Goal: Task Accomplishment & Management: Complete application form

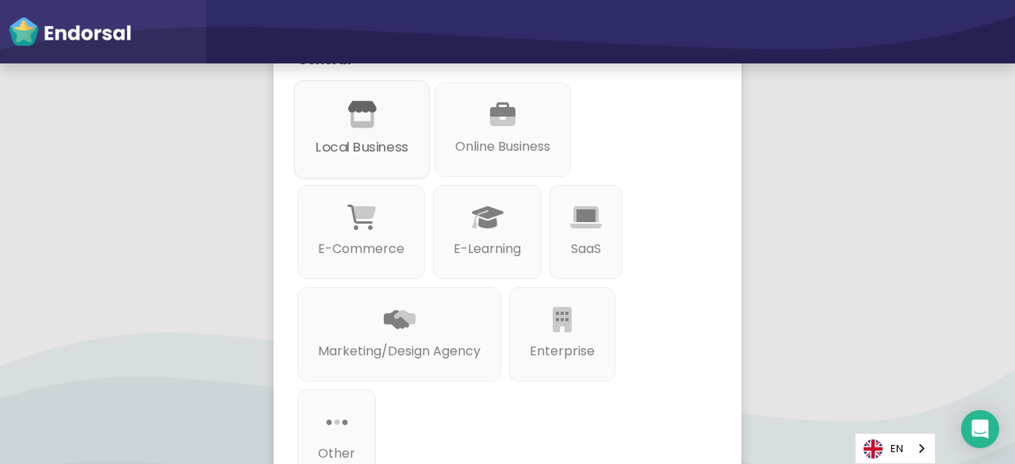
scroll to position [235, 0]
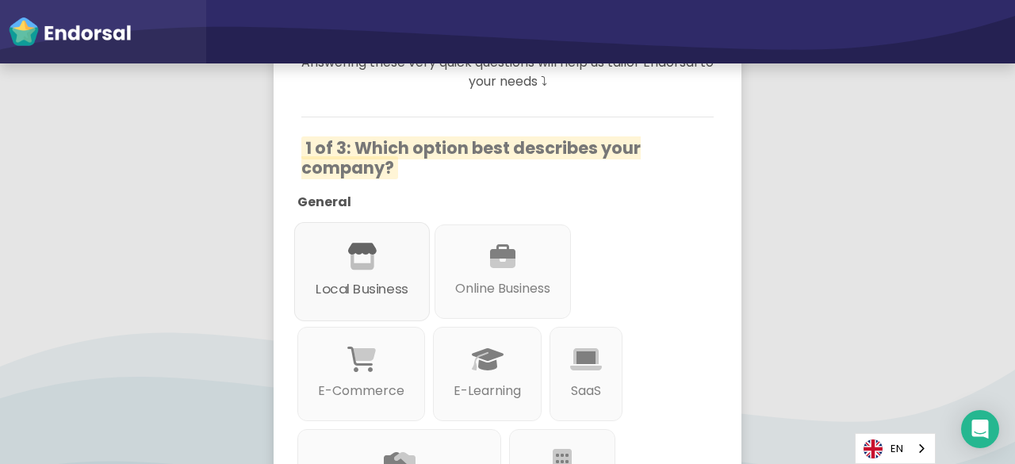
click at [352, 279] on p "Local Business" at bounding box center [362, 289] width 93 height 20
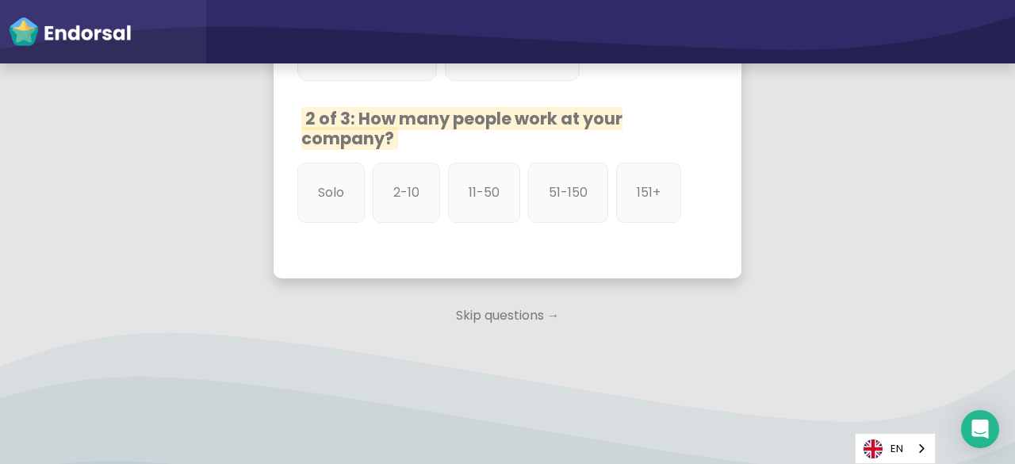
scroll to position [973, 0]
click at [325, 161] on div "Solo" at bounding box center [331, 192] width 71 height 63
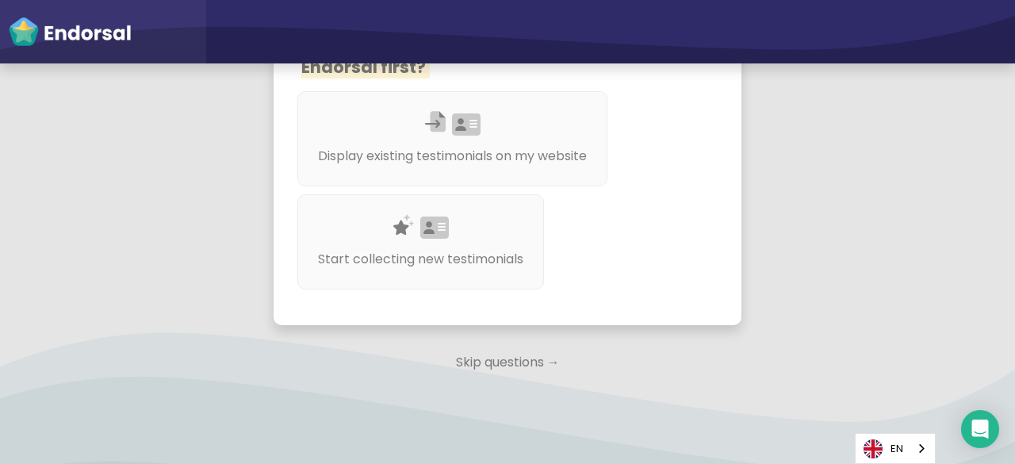
scroll to position [1232, 0]
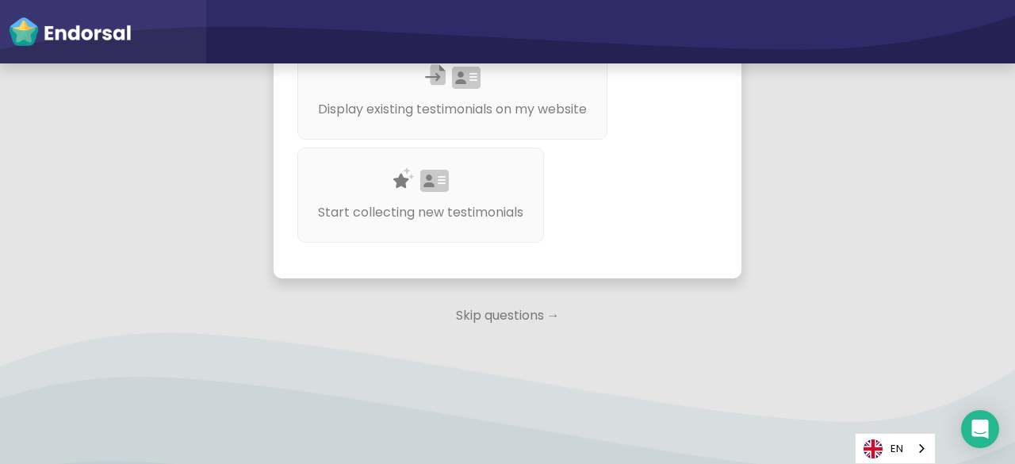
click at [499, 315] on p "Skip questions →" at bounding box center [508, 315] width 468 height 35
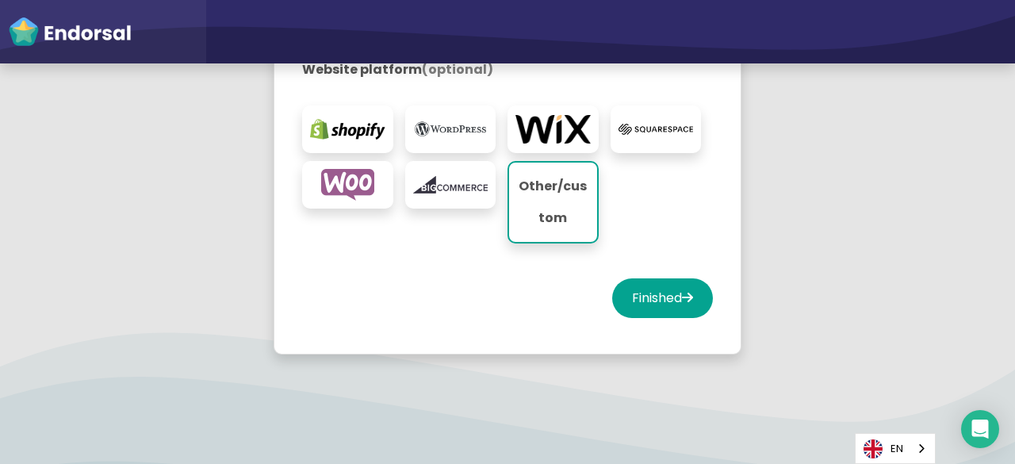
scroll to position [507, 0]
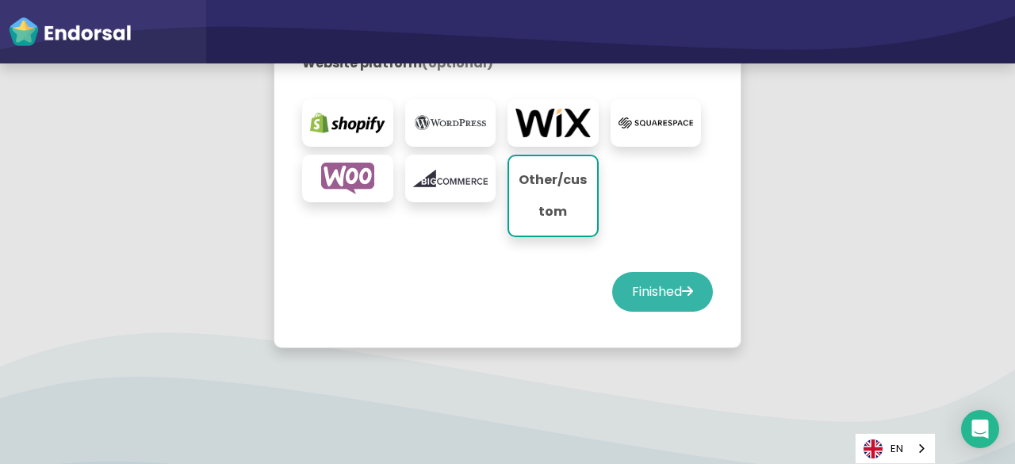
click at [689, 277] on button "Finished" at bounding box center [662, 292] width 101 height 40
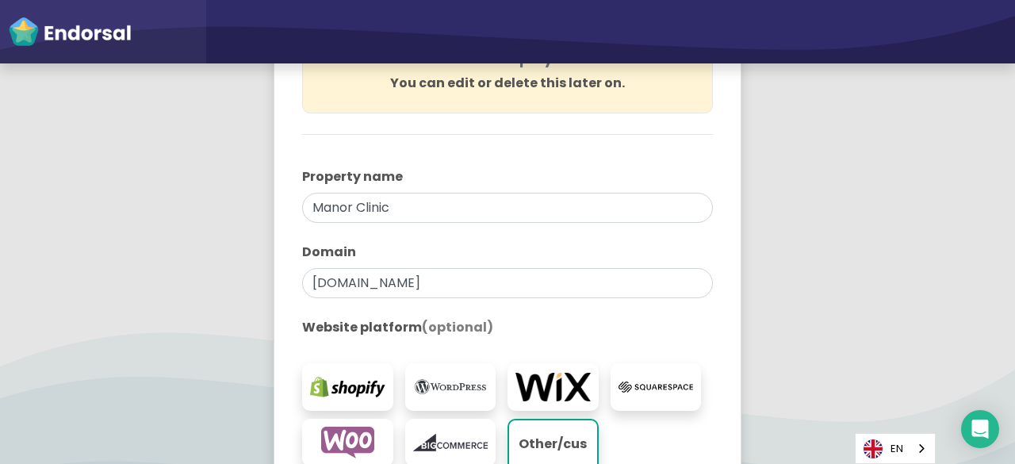
select select "14"
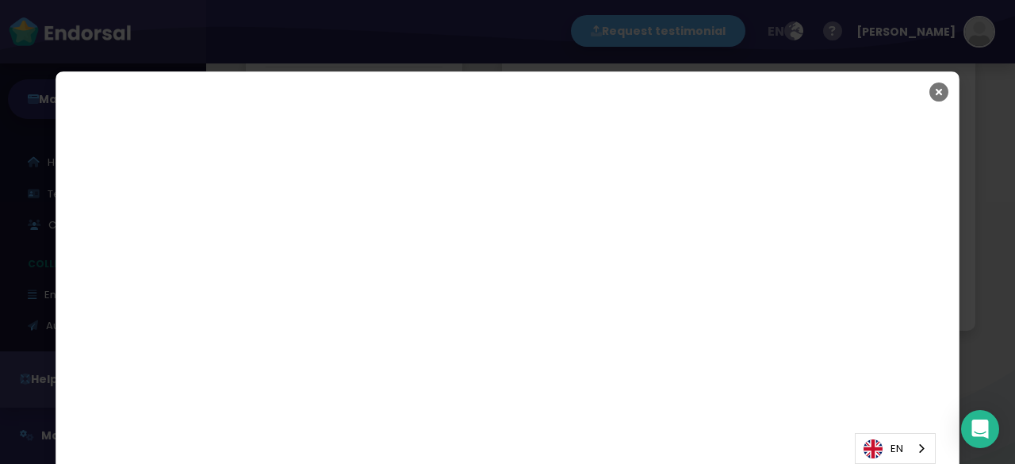
click at [935, 98] on icon "Close" at bounding box center [938, 92] width 19 height 40
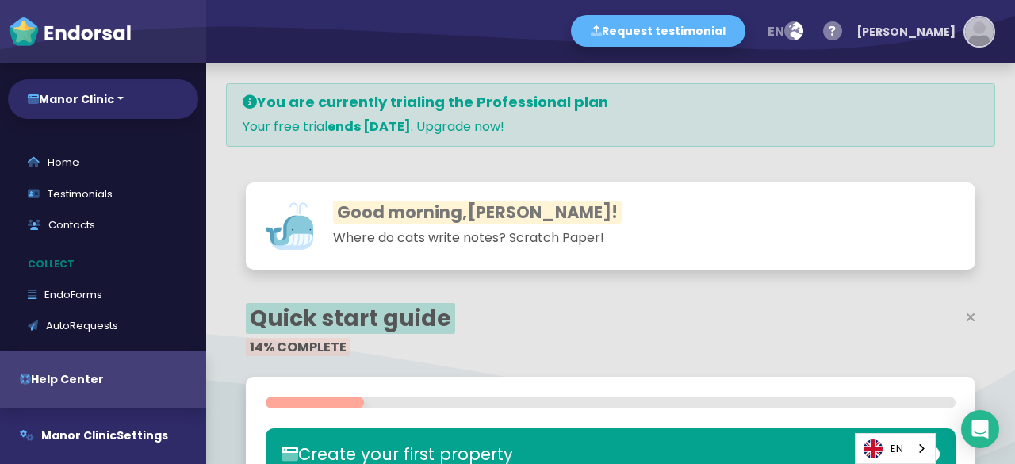
click at [974, 27] on img "button" at bounding box center [979, 31] width 29 height 29
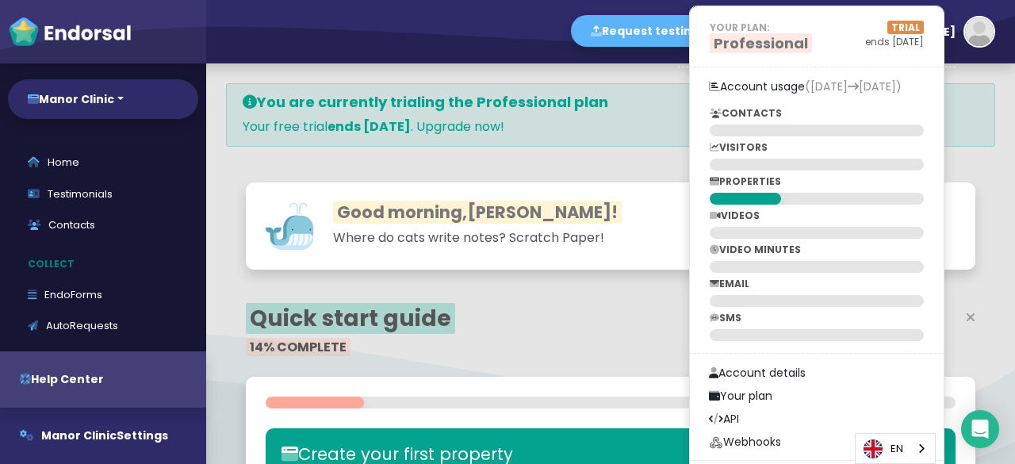
click at [610, 188] on div "Good morning, [PERSON_NAME] ! Where do cats write notes? Scratch Paper!" at bounding box center [610, 225] width 729 height 87
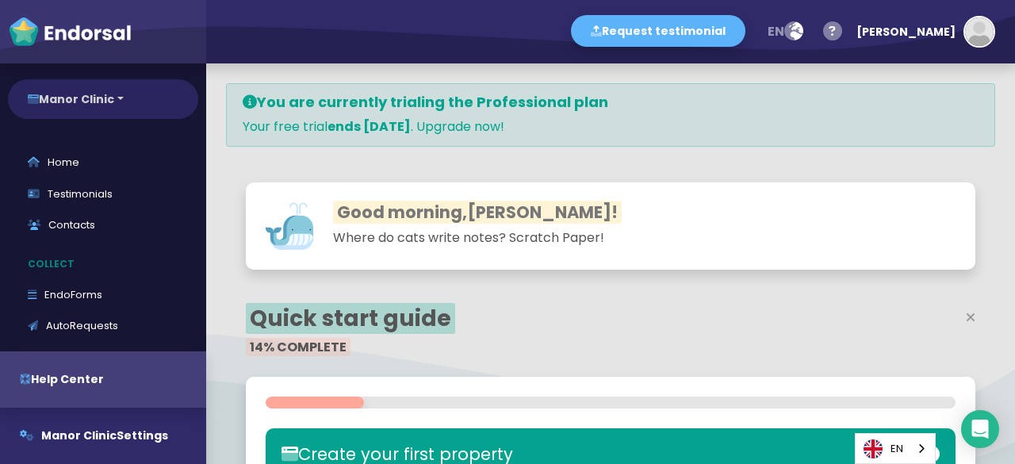
click at [90, 108] on button "Manor Clinic" at bounding box center [103, 99] width 190 height 40
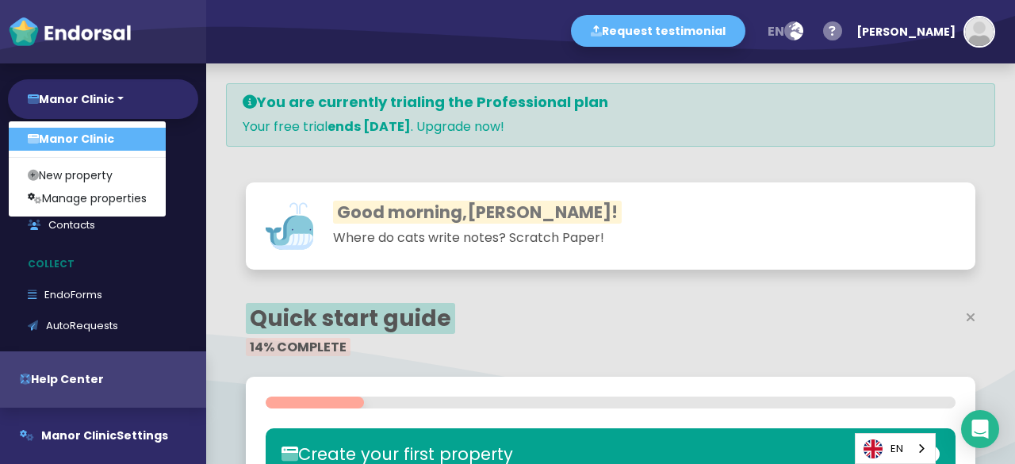
click at [97, 136] on link "Manor Clinic" at bounding box center [87, 139] width 157 height 23
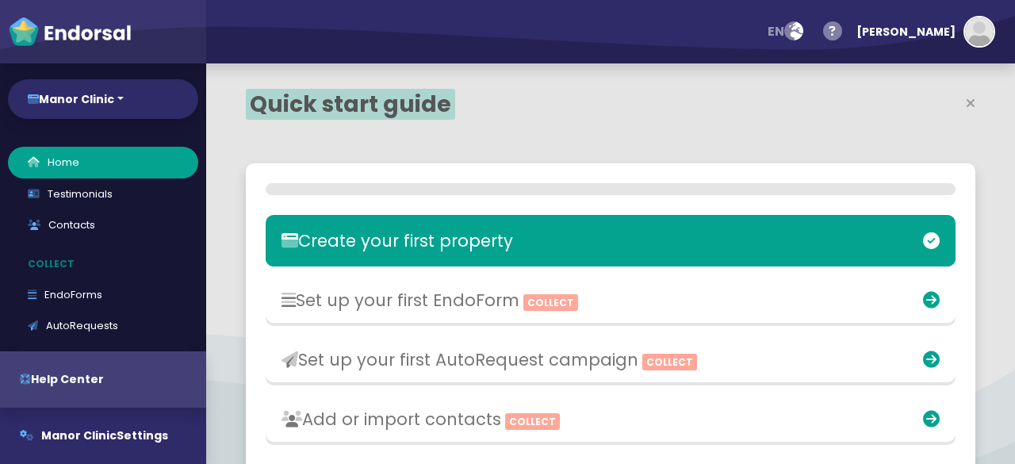
select select "14"
click at [390, 235] on h3 "Create your first property" at bounding box center [497, 240] width 438 height 20
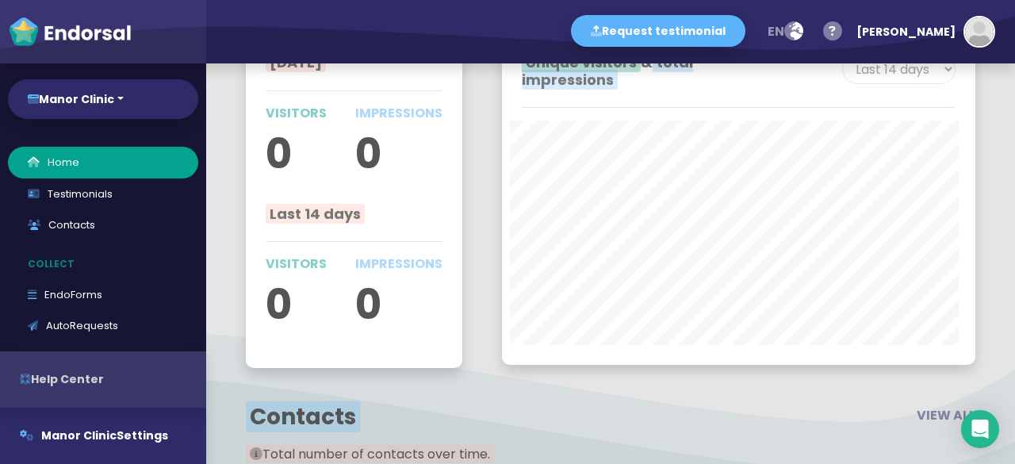
scroll to position [1872, 0]
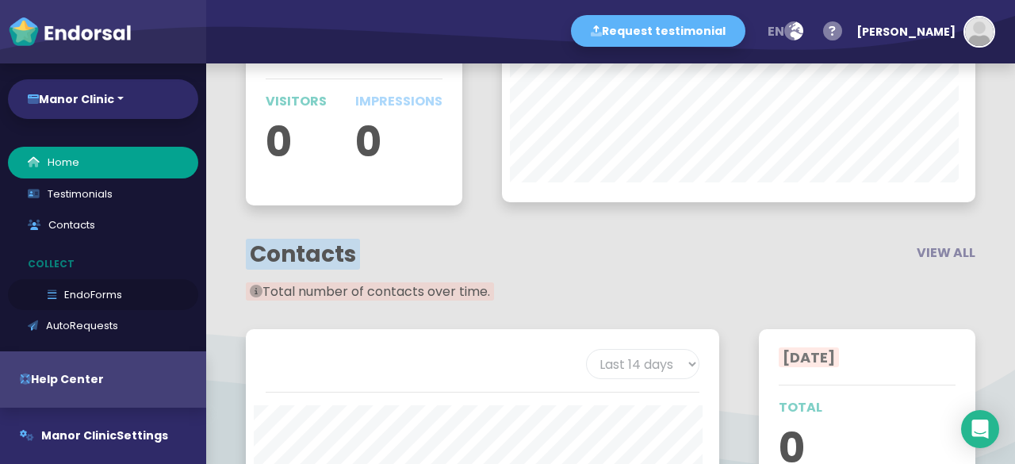
click at [59, 285] on link "EndoForms" at bounding box center [103, 295] width 190 height 32
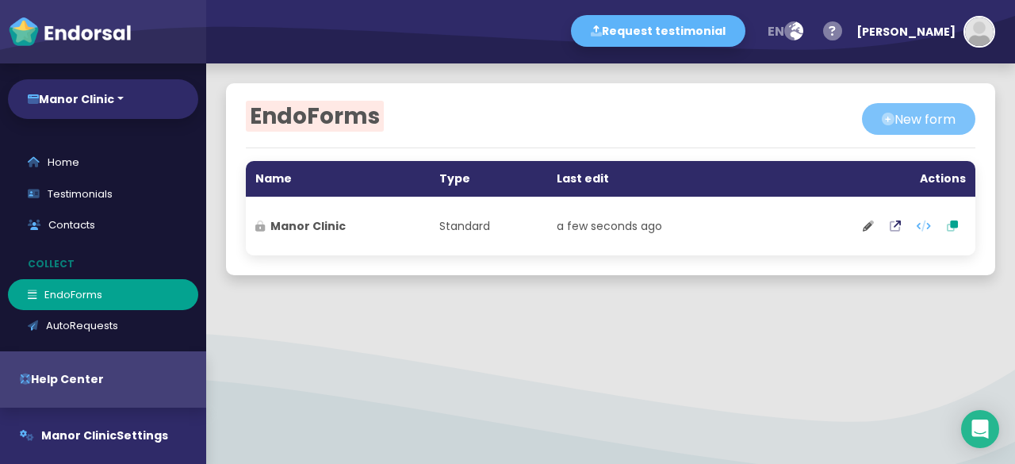
click at [883, 120] on button "New form" at bounding box center [918, 119] width 113 height 32
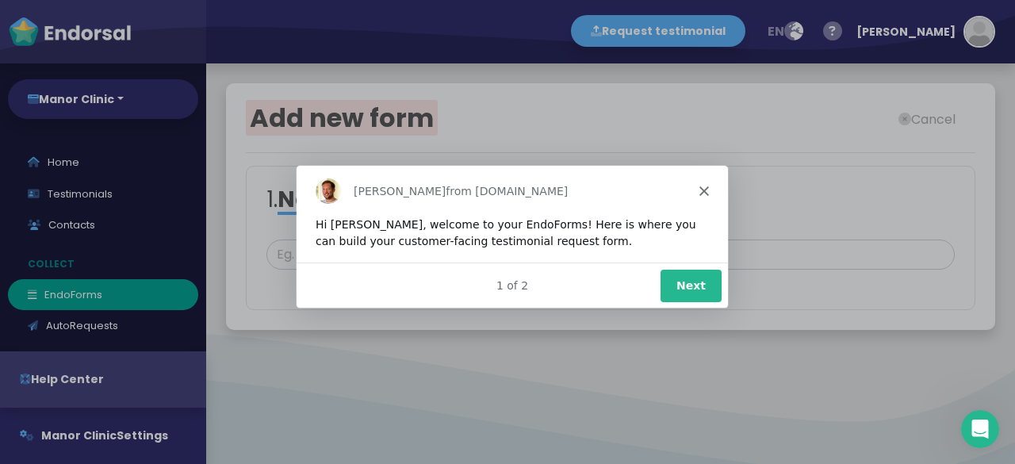
click at [694, 274] on button "Next" at bounding box center [690, 284] width 61 height 33
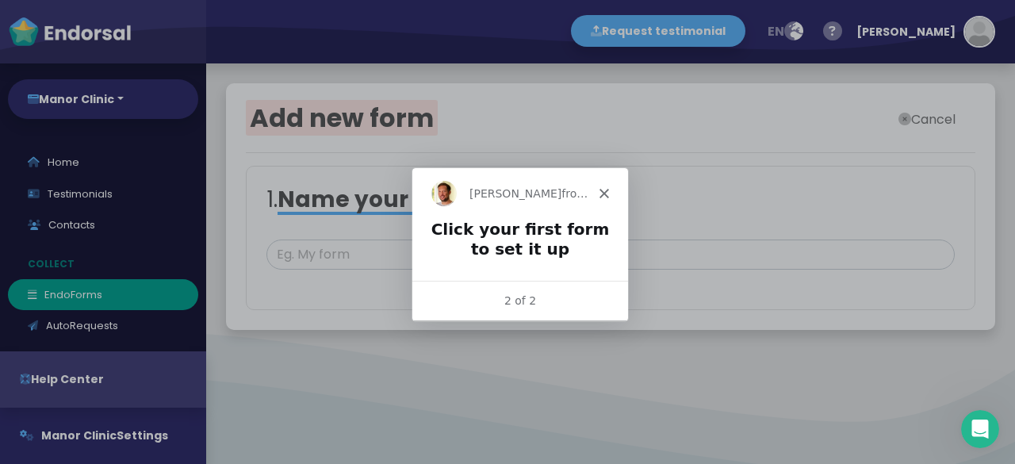
click at [926, 109] on button "Cancel" at bounding box center [926, 119] width 97 height 32
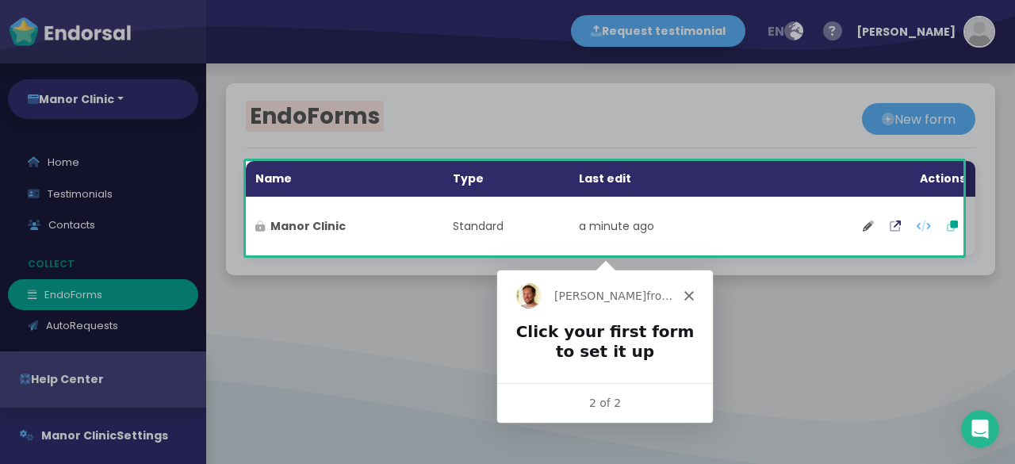
drag, startPoint x: 858, startPoint y: 289, endPoint x: 837, endPoint y: 290, distance: 20.6
click at [857, 289] on div at bounding box center [507, 359] width 1015 height 208
click at [685, 292] on polygon "Close" at bounding box center [688, 294] width 10 height 10
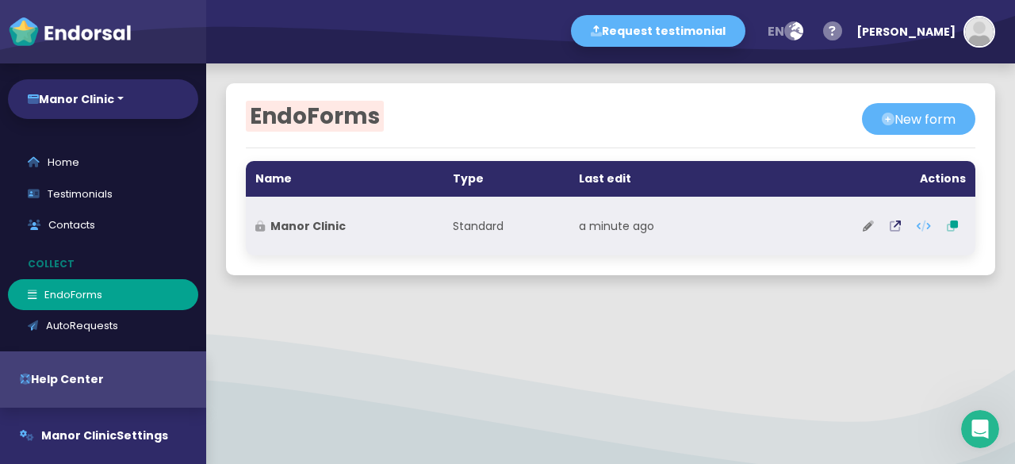
click at [863, 227] on icon at bounding box center [868, 225] width 11 height 11
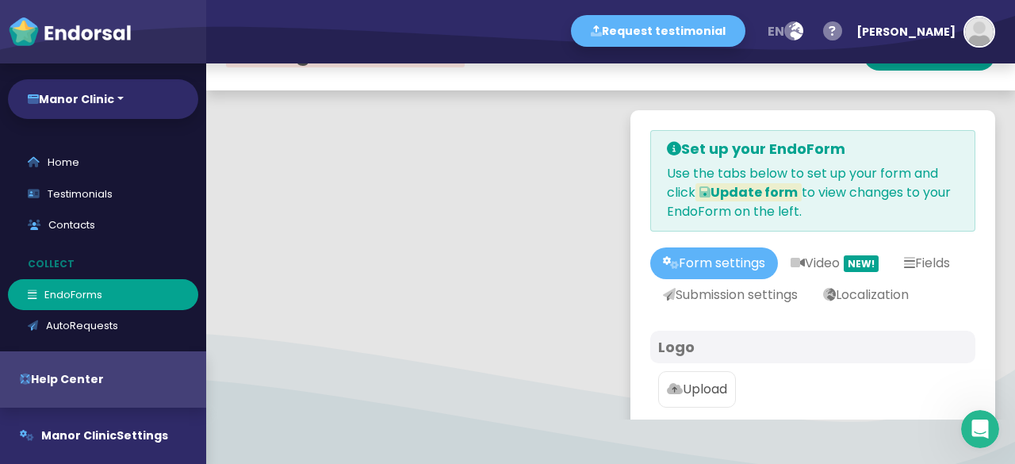
scroll to position [79, 0]
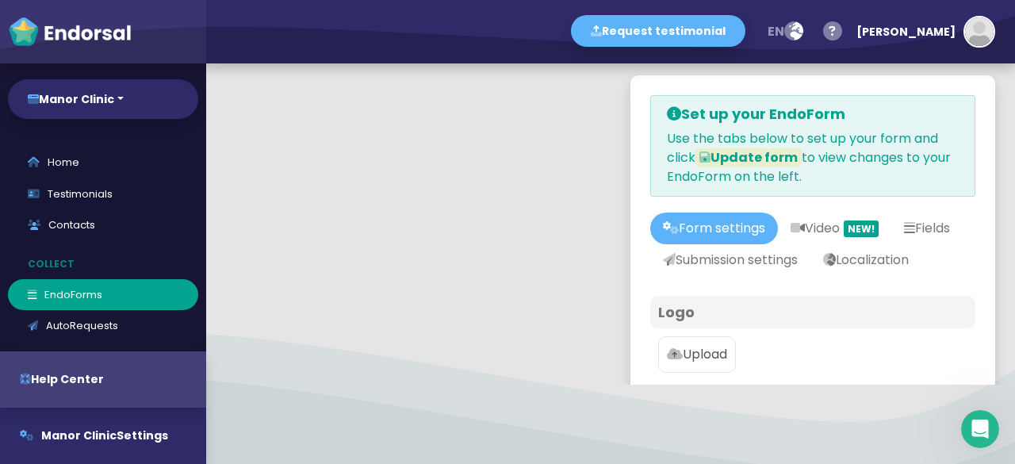
type input "#5DB3F9"
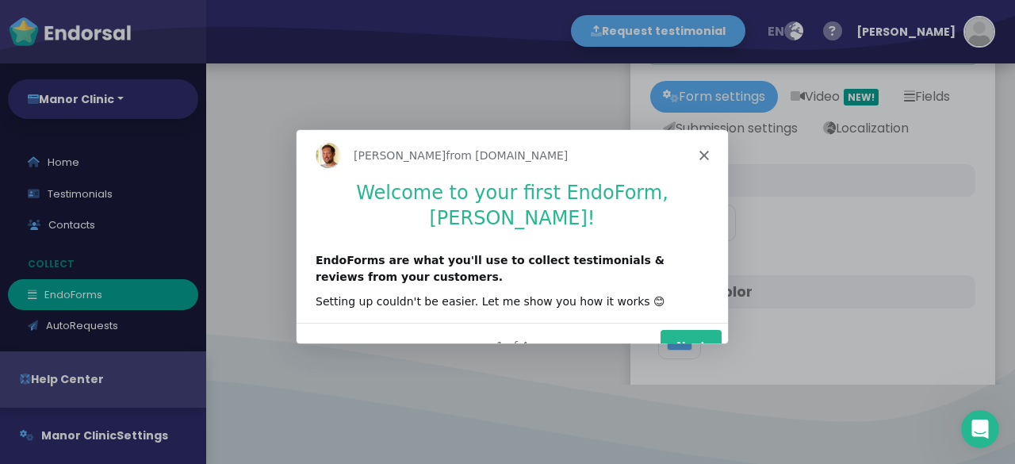
scroll to position [0, 0]
click at [679, 329] on button "Next" at bounding box center [690, 345] width 61 height 33
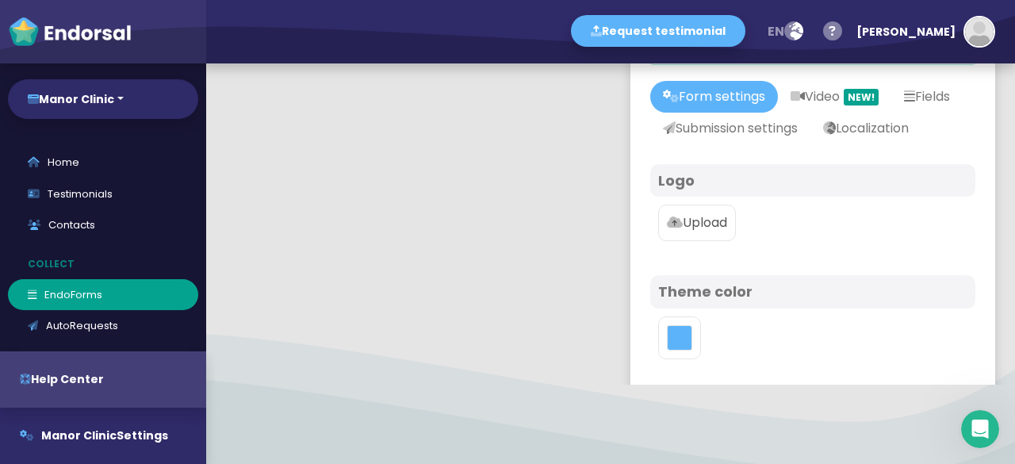
click at [709, 232] on p "Upload" at bounding box center [697, 222] width 60 height 19
click at [0, 0] on input "Upload" at bounding box center [0, 0] width 0 height 0
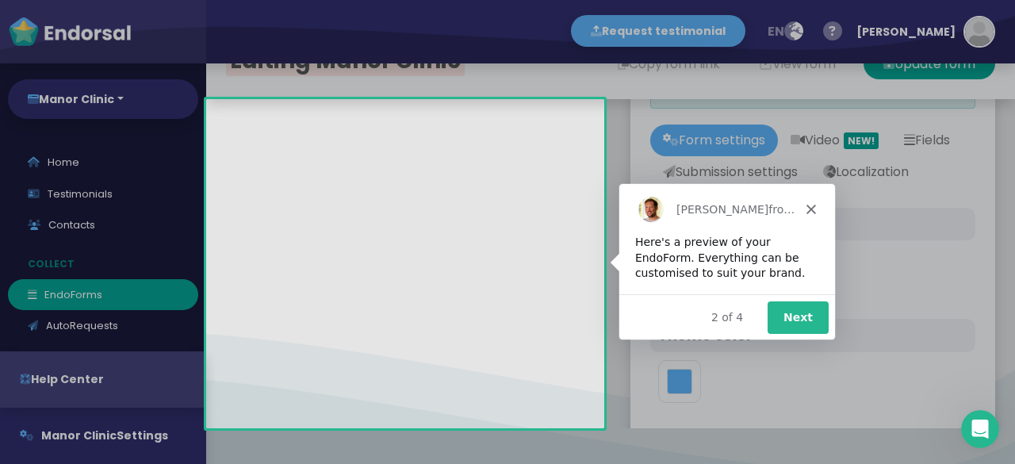
click at [809, 208] on icon "Close" at bounding box center [810, 208] width 10 height 10
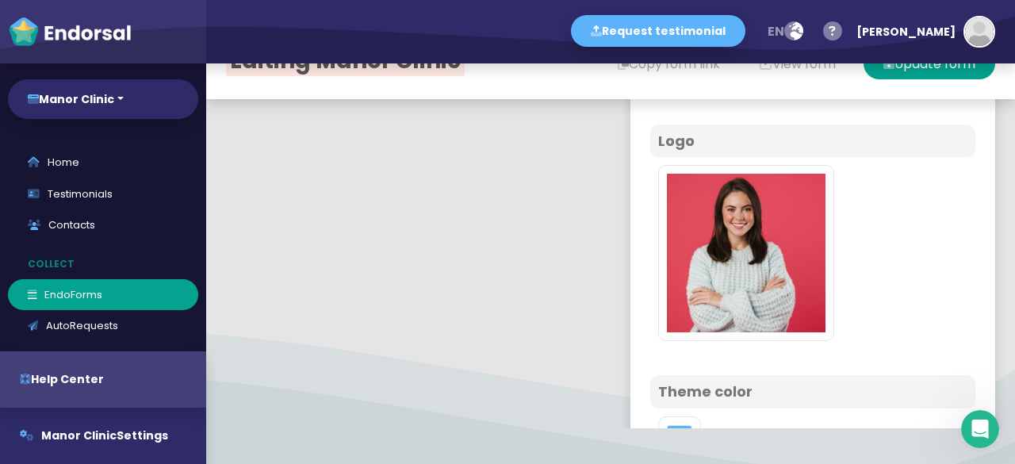
scroll to position [396, 0]
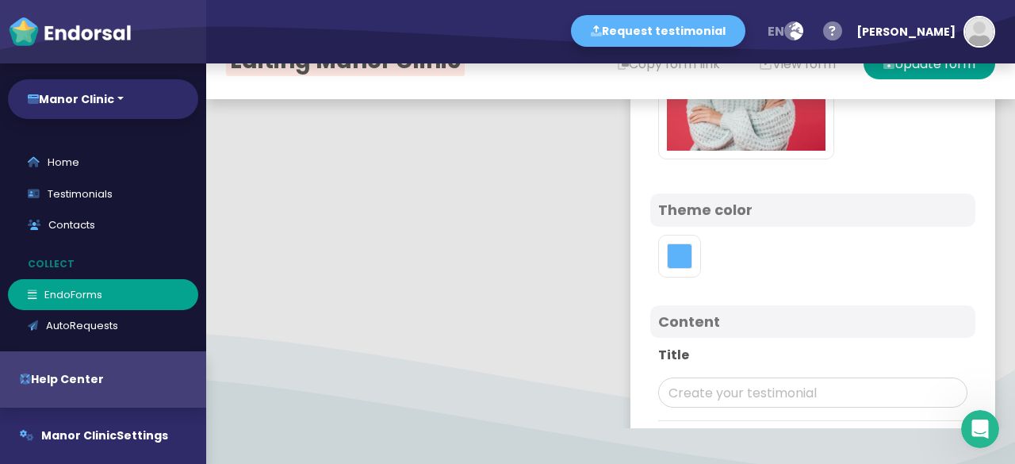
click at [709, 219] on h4 "Theme color" at bounding box center [812, 209] width 309 height 17
click at [772, 219] on h4 "Theme color" at bounding box center [812, 209] width 309 height 17
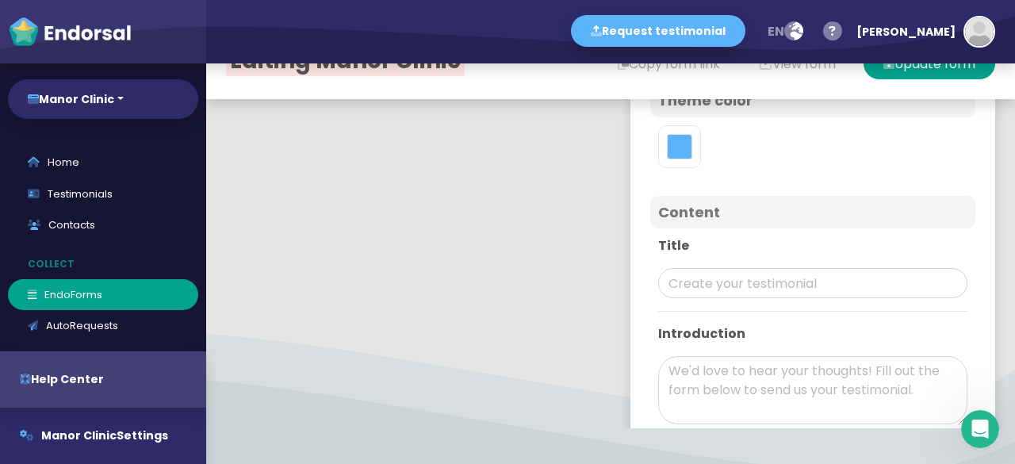
scroll to position [528, 0]
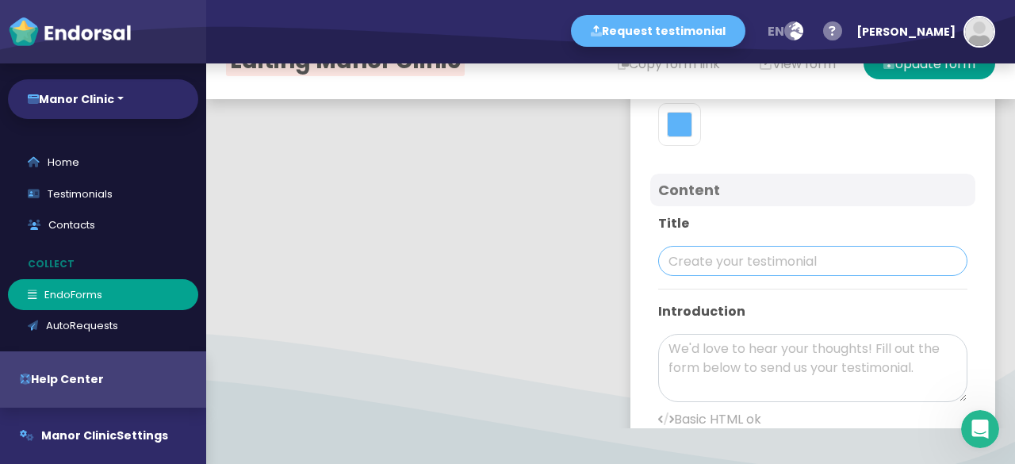
click at [685, 276] on input "text" at bounding box center [812, 261] width 309 height 30
click at [680, 276] on input "text" at bounding box center [812, 261] width 309 height 30
paste input "Sarah Williams"
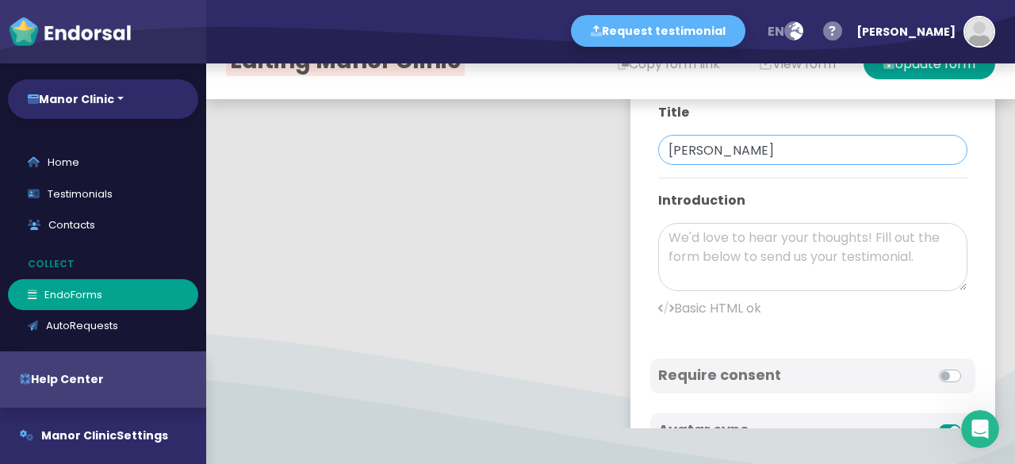
scroll to position [660, 0]
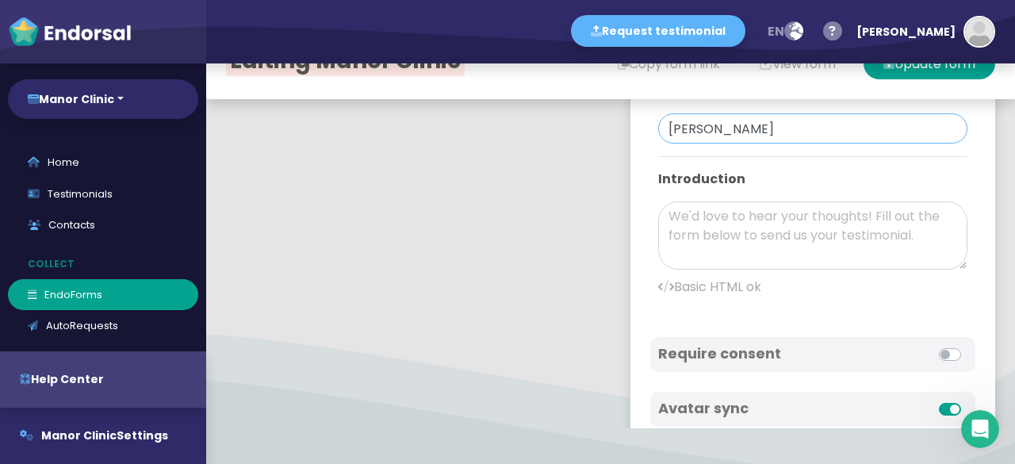
type input "Sarah Williams"
click at [675, 270] on textarea at bounding box center [812, 235] width 309 height 68
click at [685, 261] on textarea at bounding box center [812, 235] width 309 height 68
paste textarea "I’m beyond thankful for the support I received from Manor Clinic. A few months …"
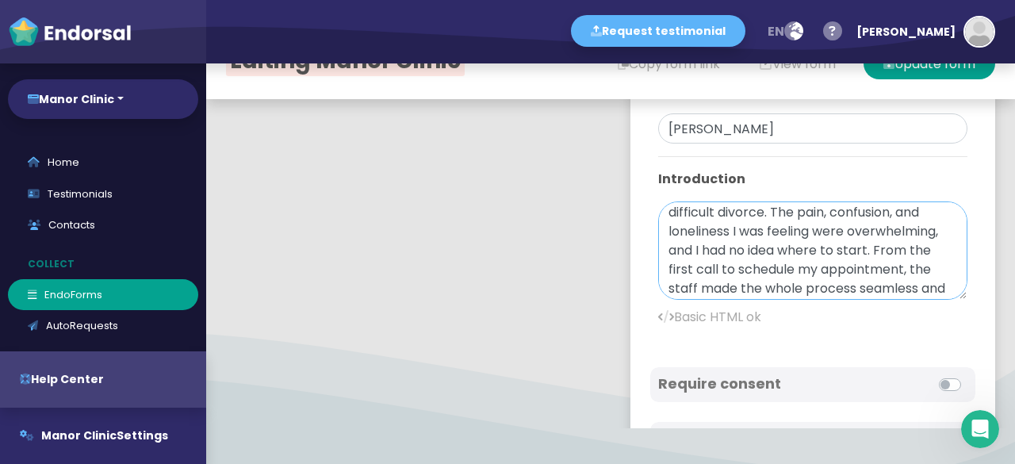
scroll to position [0, 0]
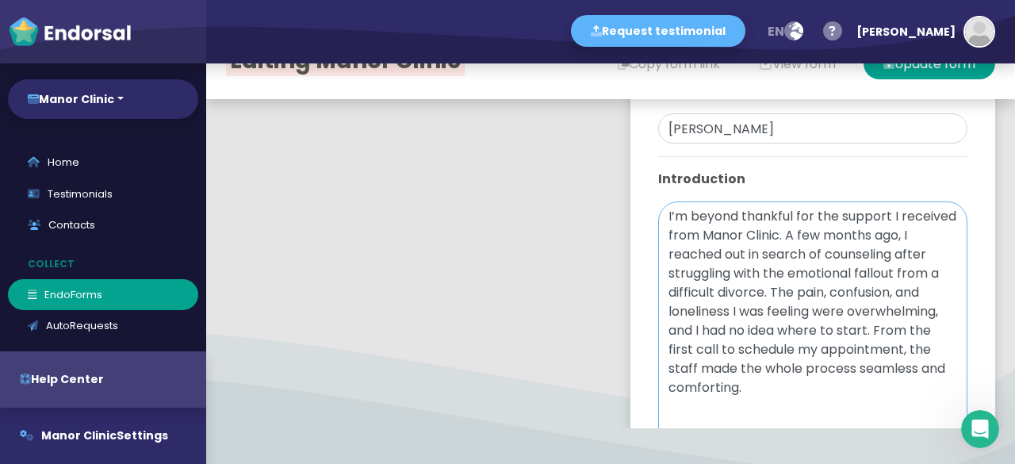
drag, startPoint x: 938, startPoint y: 289, endPoint x: 975, endPoint y: 501, distance: 214.9
click at [975, 0] on html "Request testimonial en Language English French German Spanish Italian Norwegian…" at bounding box center [507, 0] width 1015 height 0
type textarea "I’m beyond thankful for the support I received from Manor Clinic. A few months …"
click at [731, 307] on textarea "I’m beyond thankful for the support I received from Manor Clinic. A few months …" at bounding box center [812, 340] width 309 height 279
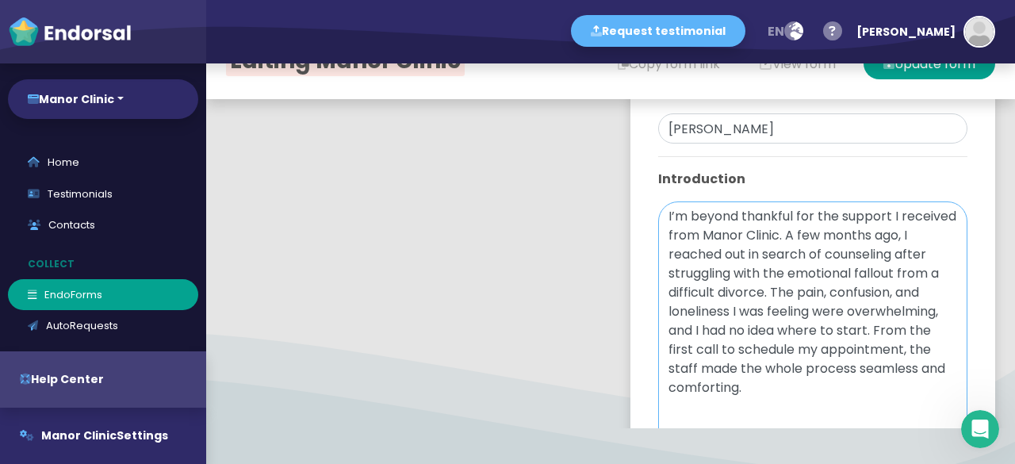
click at [734, 303] on textarea "I’m beyond thankful for the support I received from Manor Clinic. A few months …" at bounding box center [812, 340] width 309 height 279
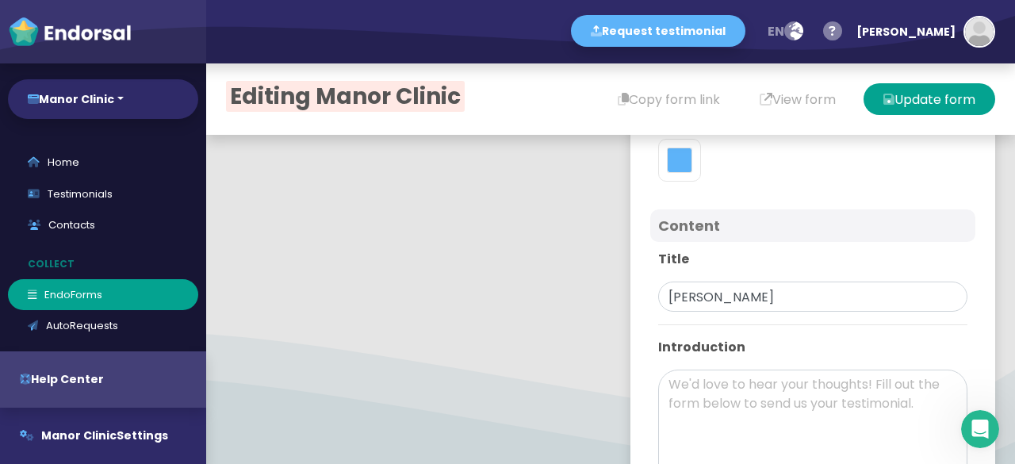
scroll to position [793, 0]
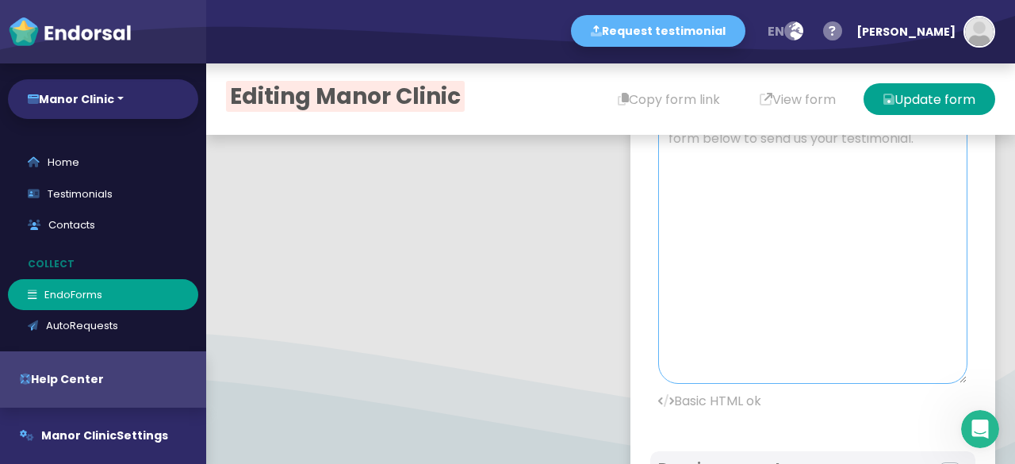
click at [721, 264] on textarea at bounding box center [812, 244] width 309 height 279
paste textarea "I’m beyond thankful for the support I received from Manor Clinic. A few months …"
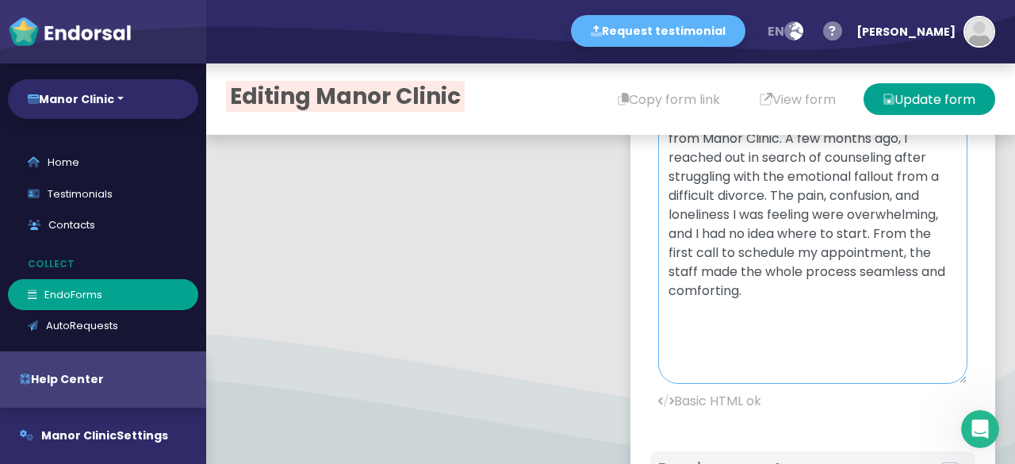
click at [759, 274] on textarea "I’m beyond thankful for the support I received from Manor Clinic. A few months …" at bounding box center [812, 244] width 309 height 279
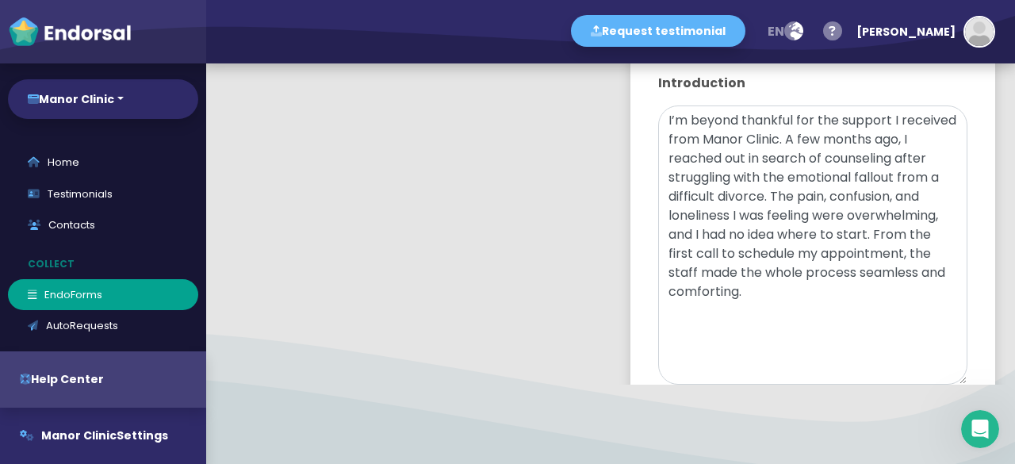
scroll to position [735, 0]
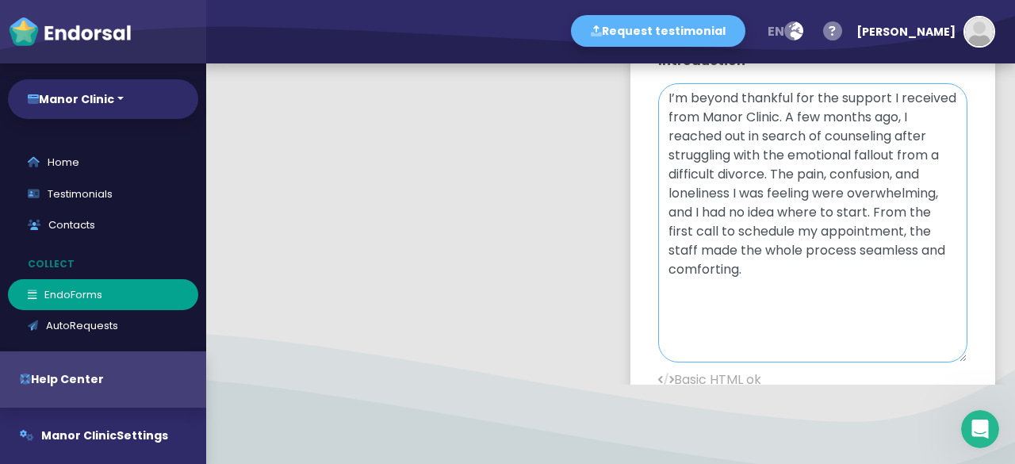
click at [824, 149] on textarea "I’m beyond thankful for the support I received from Manor Clinic. A few months …" at bounding box center [812, 222] width 309 height 279
paste textarea "<b><a href="https://manorclinic.ca/">Edmonton Psychologist</a></b>"
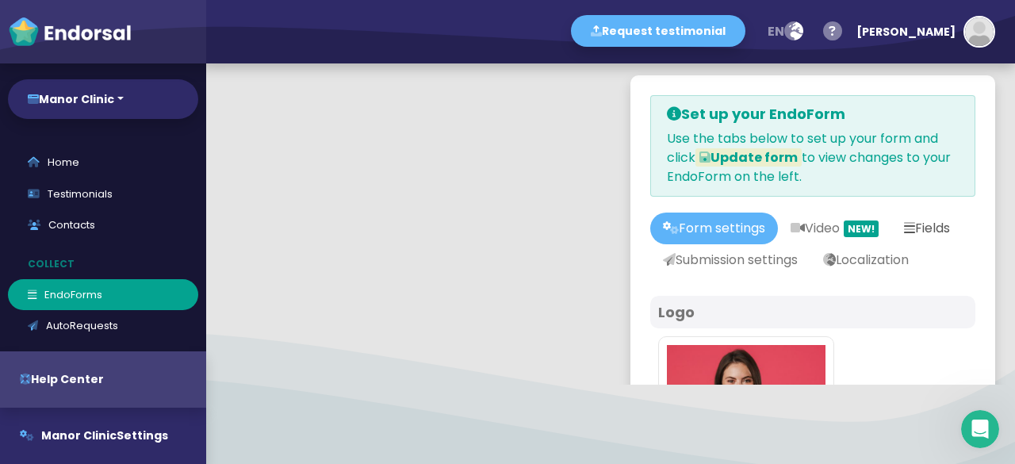
scroll to position [0, 0]
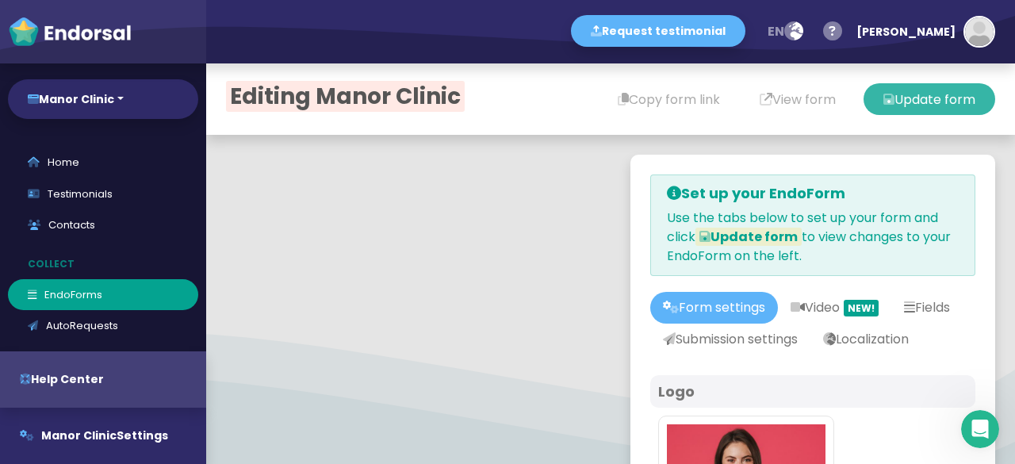
type textarea "I’m beyond thankful for the support I received from Manor Clinic for <b><a href…"
click at [902, 105] on button "Update form" at bounding box center [929, 99] width 132 height 32
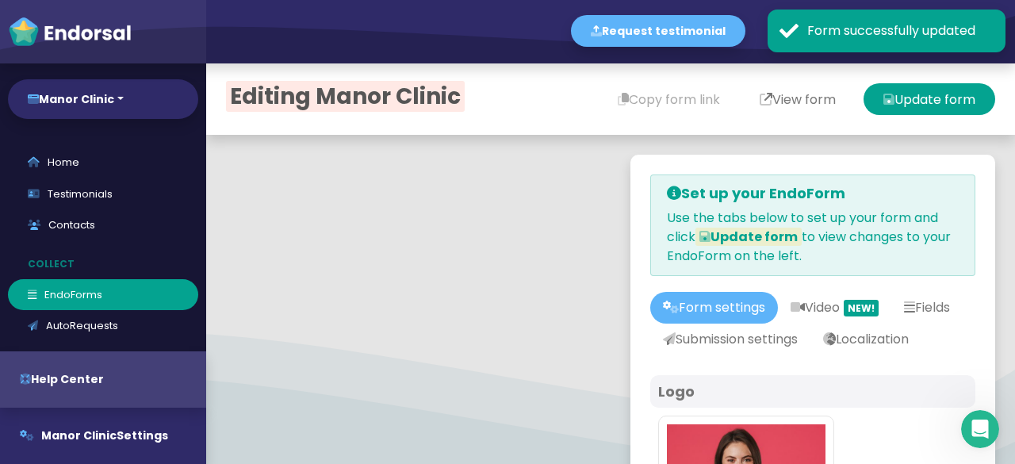
click at [771, 0] on body "Request testimonial en Language English French German Spanish Italian Norwegian…" at bounding box center [507, 0] width 1015 height 0
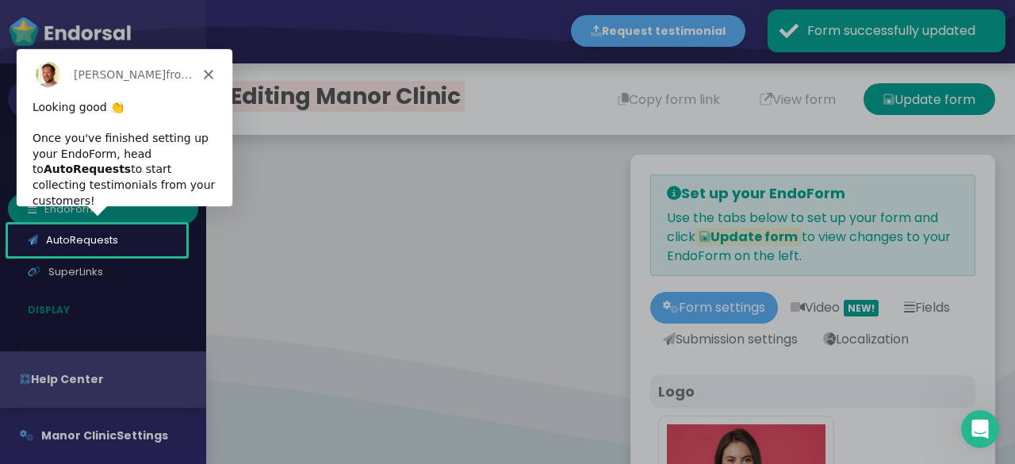
click at [211, 70] on polygon "Close" at bounding box center [208, 73] width 10 height 10
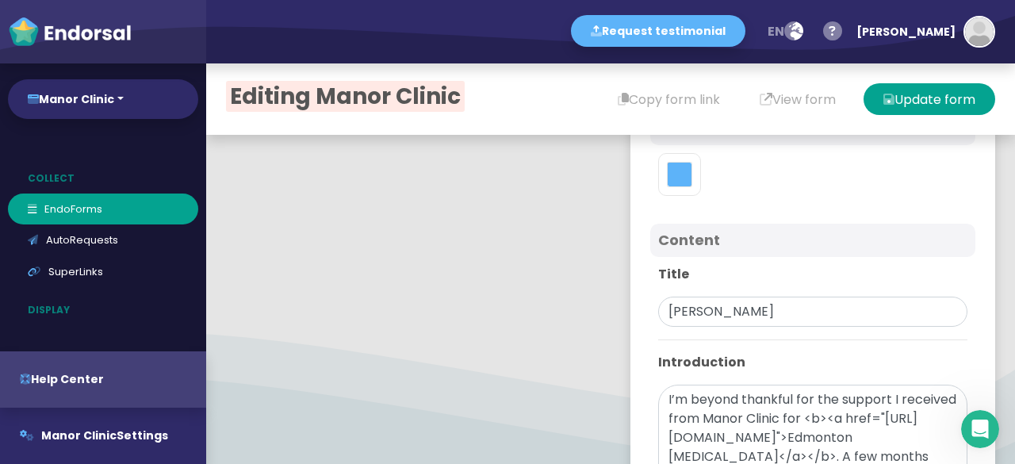
scroll to position [924, 0]
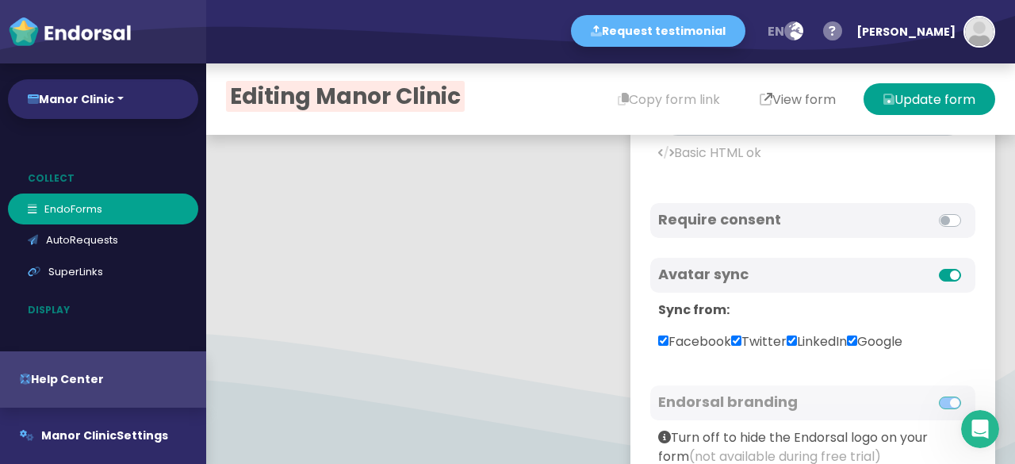
click at [782, 98] on button "View form" at bounding box center [798, 99] width 116 height 32
